Goal: Book appointment/travel/reservation

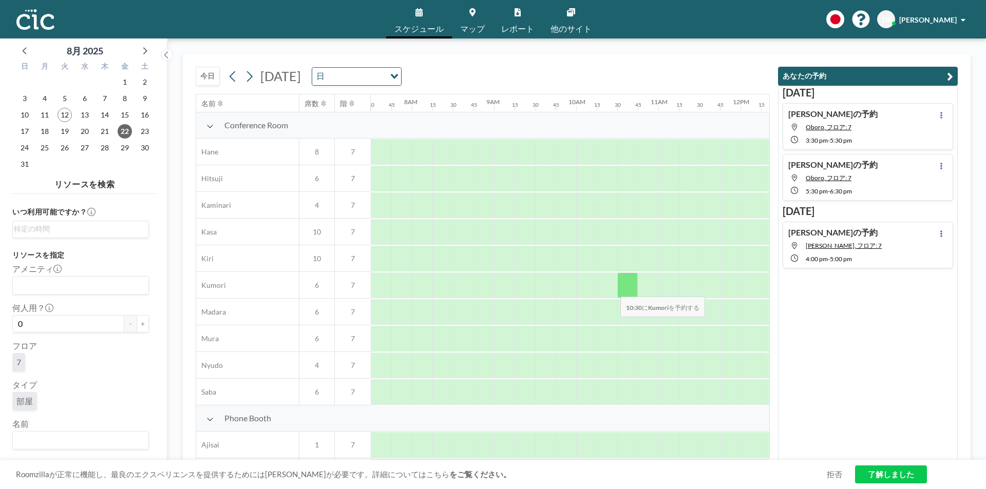
scroll to position [0, 637]
drag, startPoint x: 721, startPoint y: 129, endPoint x: 523, endPoint y: 150, distance: 198.9
click at [525, 147] on div "Conference Room Hane 8 7 Hitsuji 6 7 Kaminari 4 7 Kasa 10 7 Kiri 10 7 Kumori 6 …" at bounding box center [632, 258] width 2147 height 293
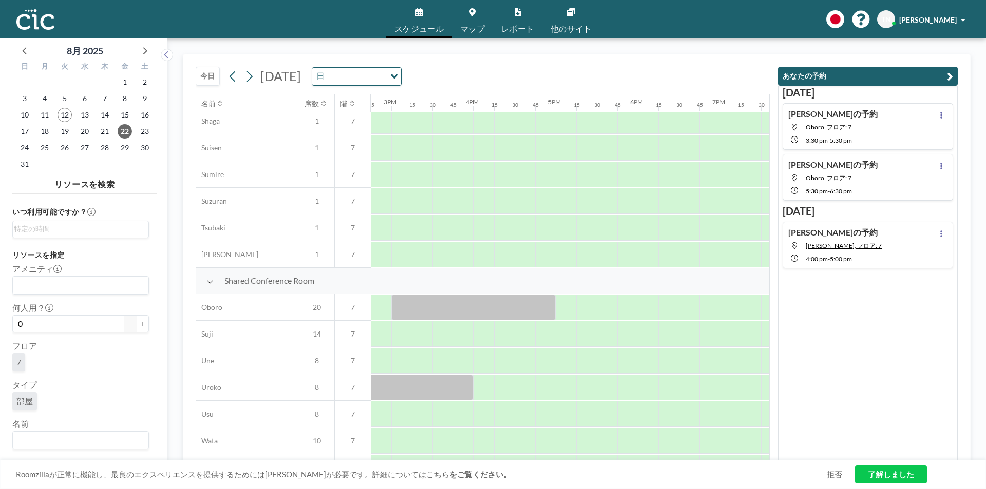
scroll to position [618, 1212]
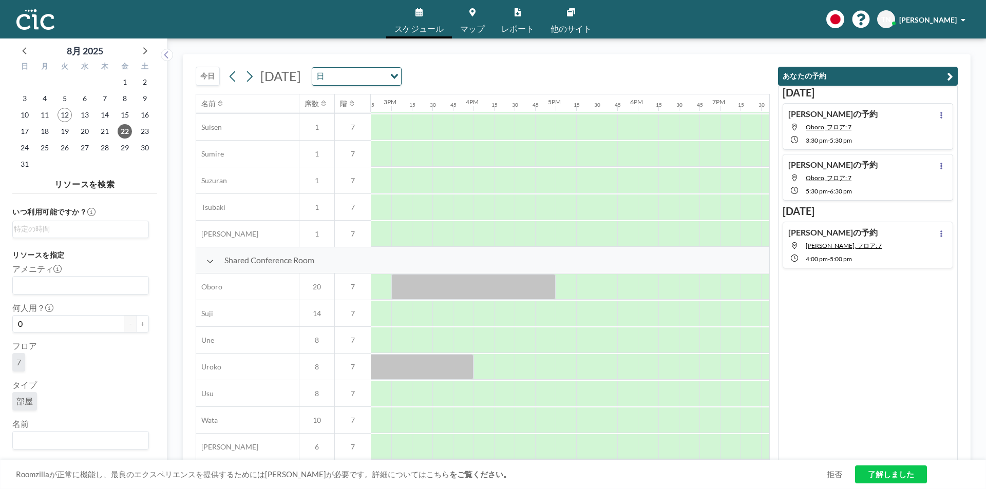
click at [479, 31] on span "マップ" at bounding box center [472, 29] width 25 height 8
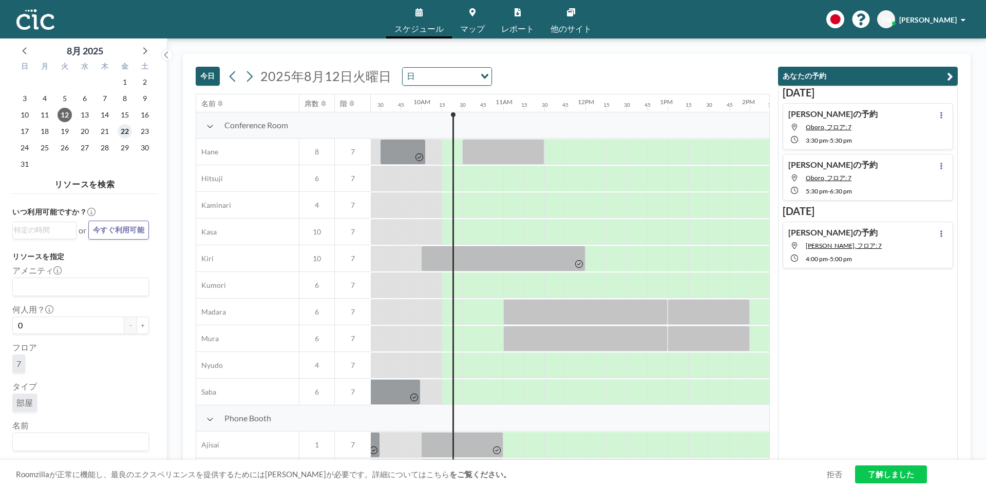
click at [128, 133] on span "22" at bounding box center [125, 131] width 14 height 14
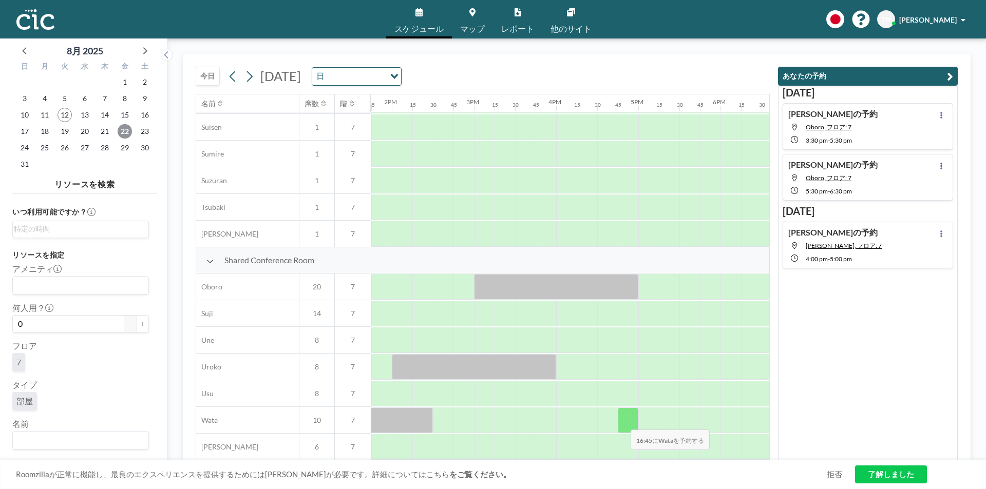
scroll to position [618, 1129]
click at [49, 147] on span "25" at bounding box center [44, 148] width 14 height 14
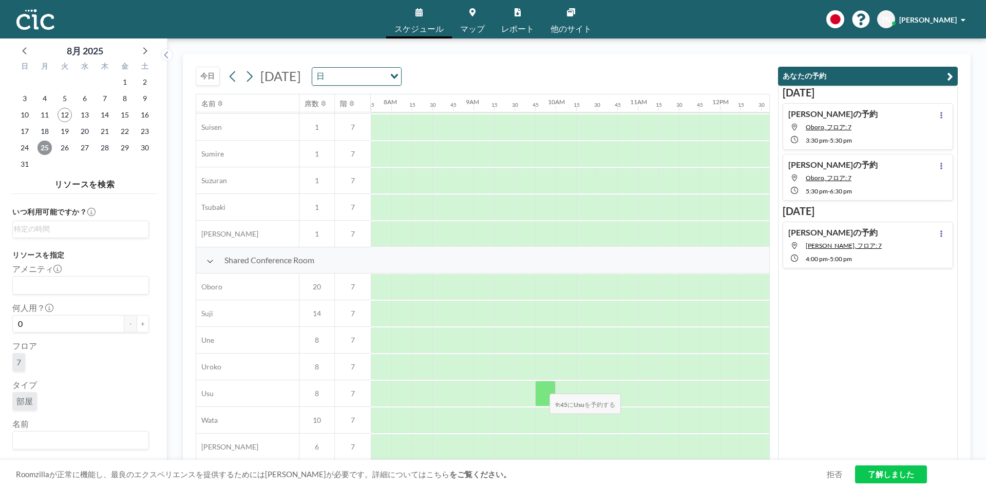
scroll to position [618, 637]
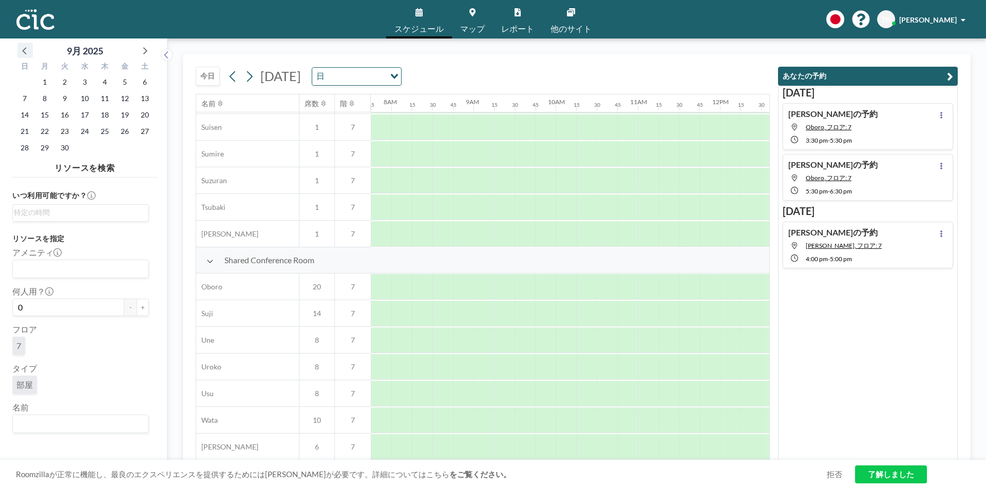
click at [31, 51] on icon at bounding box center [24, 50] width 13 height 13
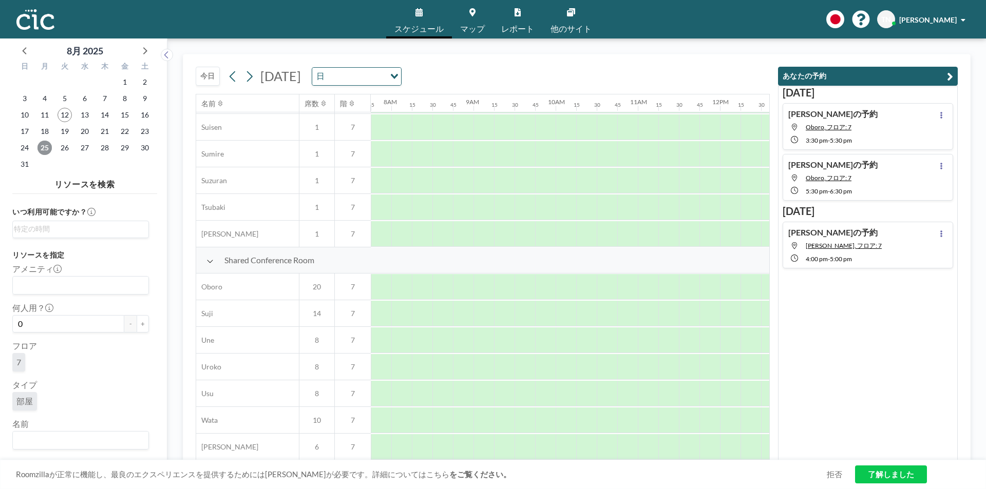
click at [47, 147] on span "25" at bounding box center [44, 148] width 14 height 14
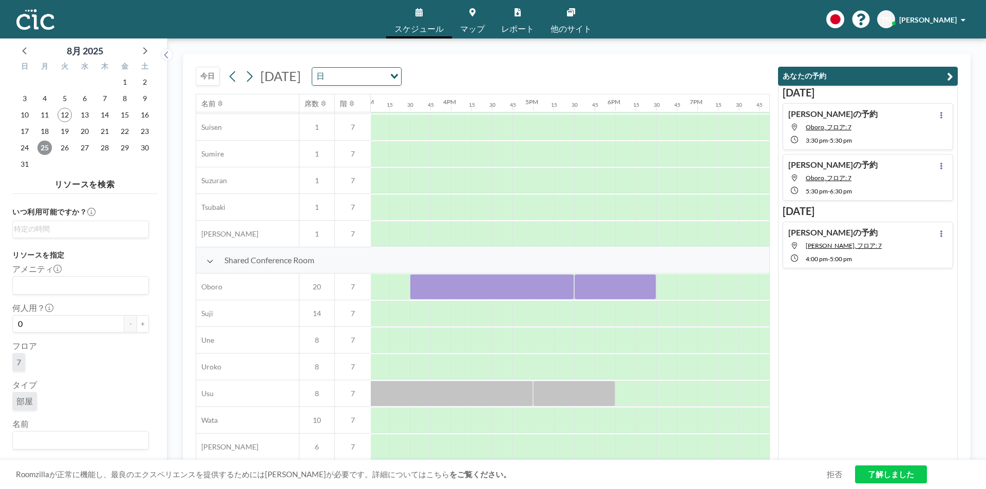
scroll to position [618, 1218]
click at [129, 135] on span "22" at bounding box center [125, 131] width 14 height 14
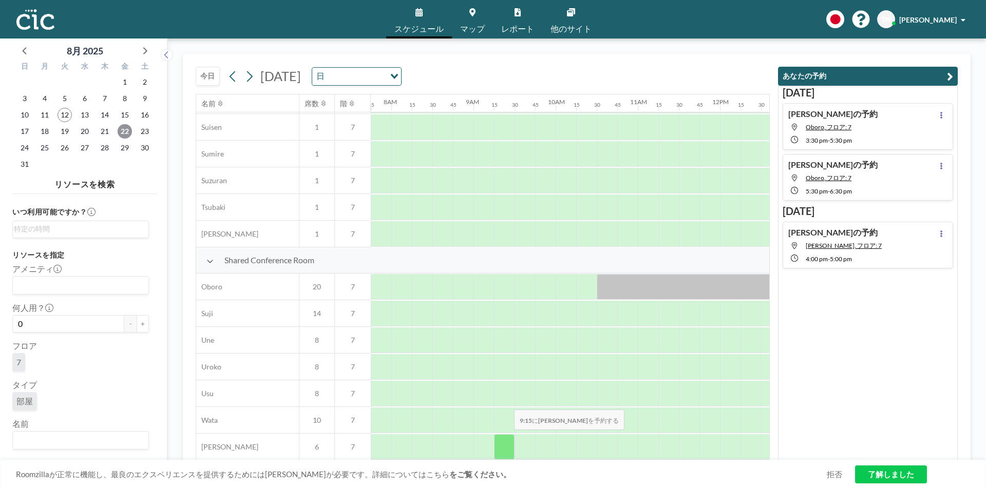
scroll to position [618, 637]
drag, startPoint x: 467, startPoint y: 461, endPoint x: 589, endPoint y: 464, distance: 121.8
click at [589, 464] on div "Roomzillaが正常に機能し、最良のエクスペリエンスを提供するためには[PERSON_NAME]が必要です。詳細についてはこちら をご覧ください。 拒否 …" at bounding box center [493, 474] width 986 height 29
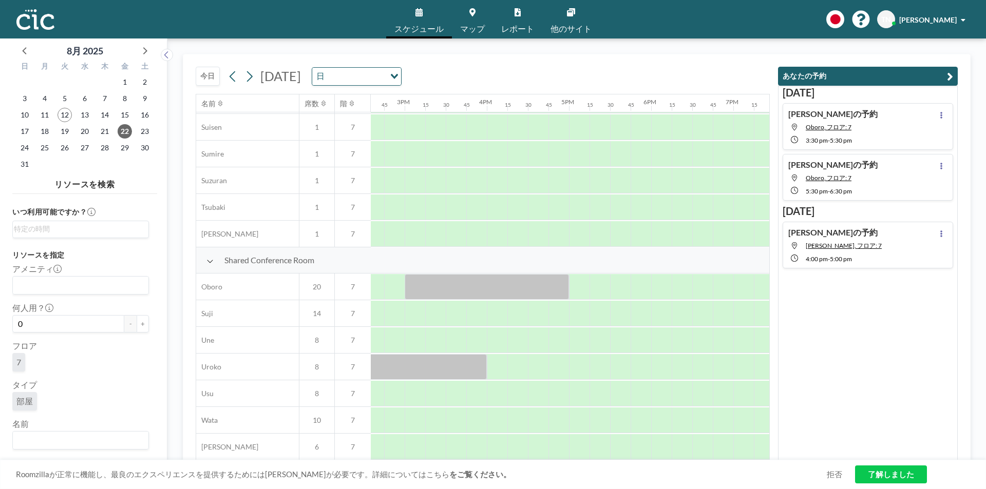
scroll to position [618, 1207]
click at [562, 384] on div at bounding box center [571, 394] width 21 height 26
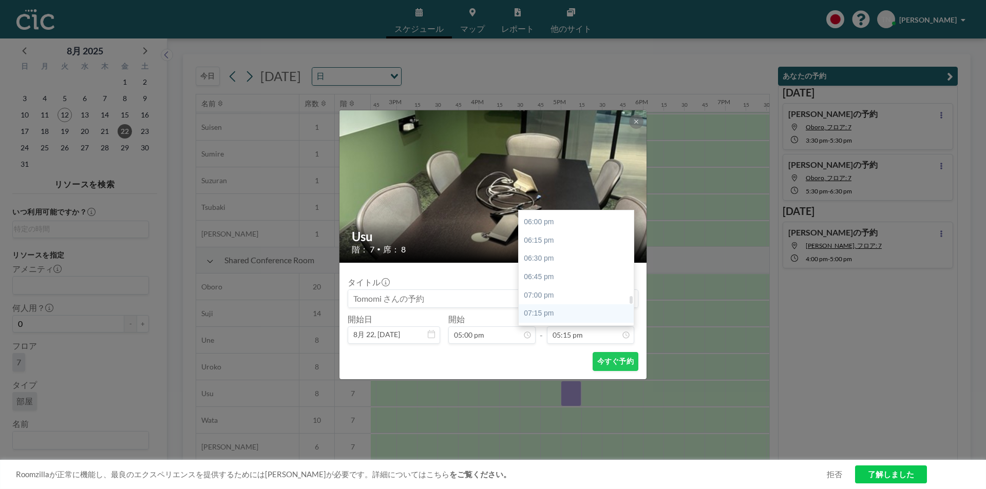
scroll to position [1313, 0]
click at [569, 261] on div "06:30 pm" at bounding box center [579, 259] width 120 height 18
type input "06:30 pm"
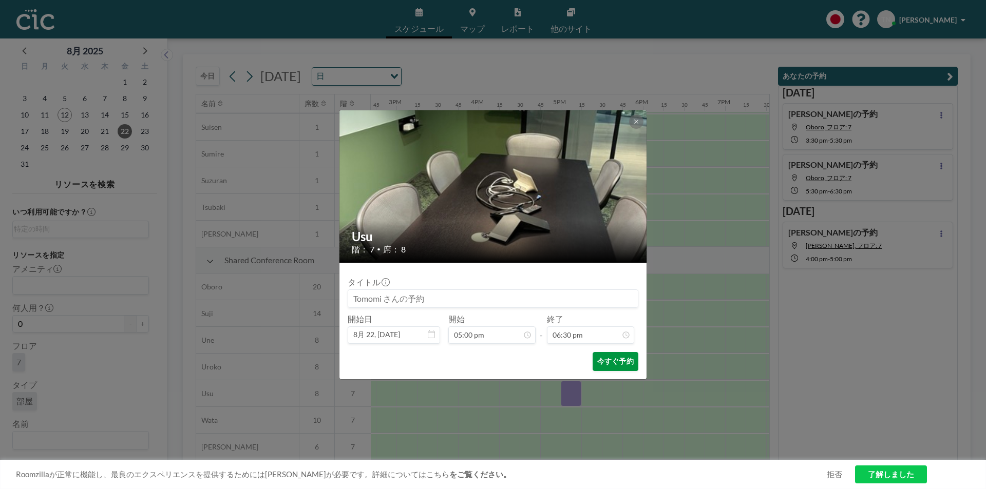
scroll to position [1353, 0]
click at [598, 364] on button "今すぐ予約" at bounding box center [616, 361] width 46 height 19
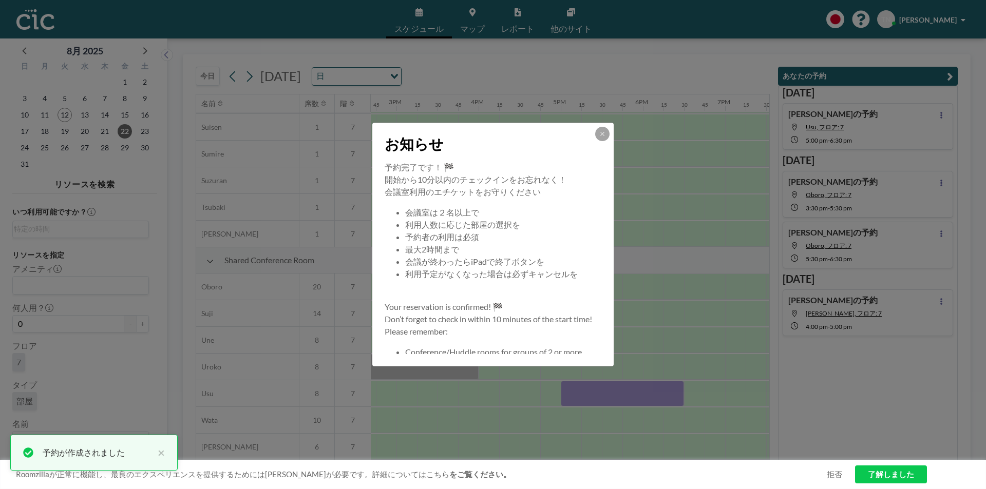
click at [609, 130] on div at bounding box center [602, 134] width 14 height 14
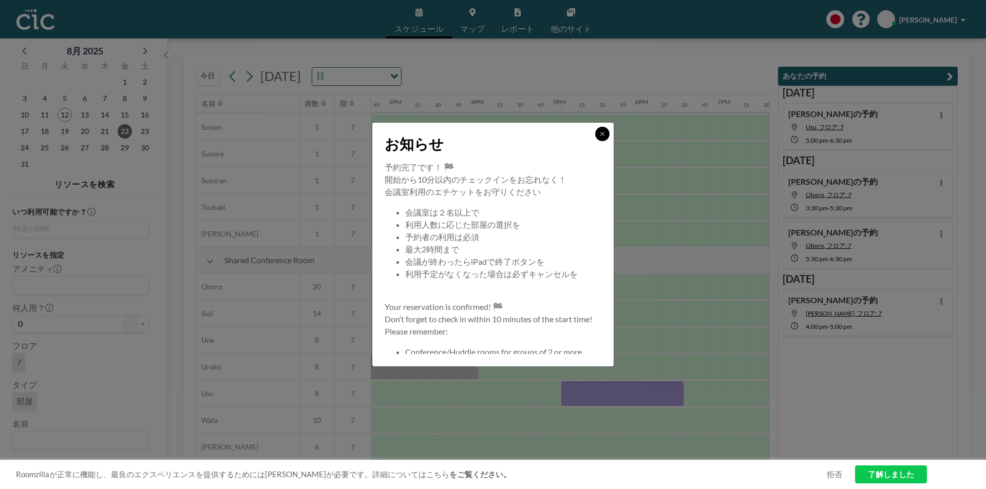
click at [604, 138] on button at bounding box center [602, 134] width 14 height 14
